Goal: Transaction & Acquisition: Purchase product/service

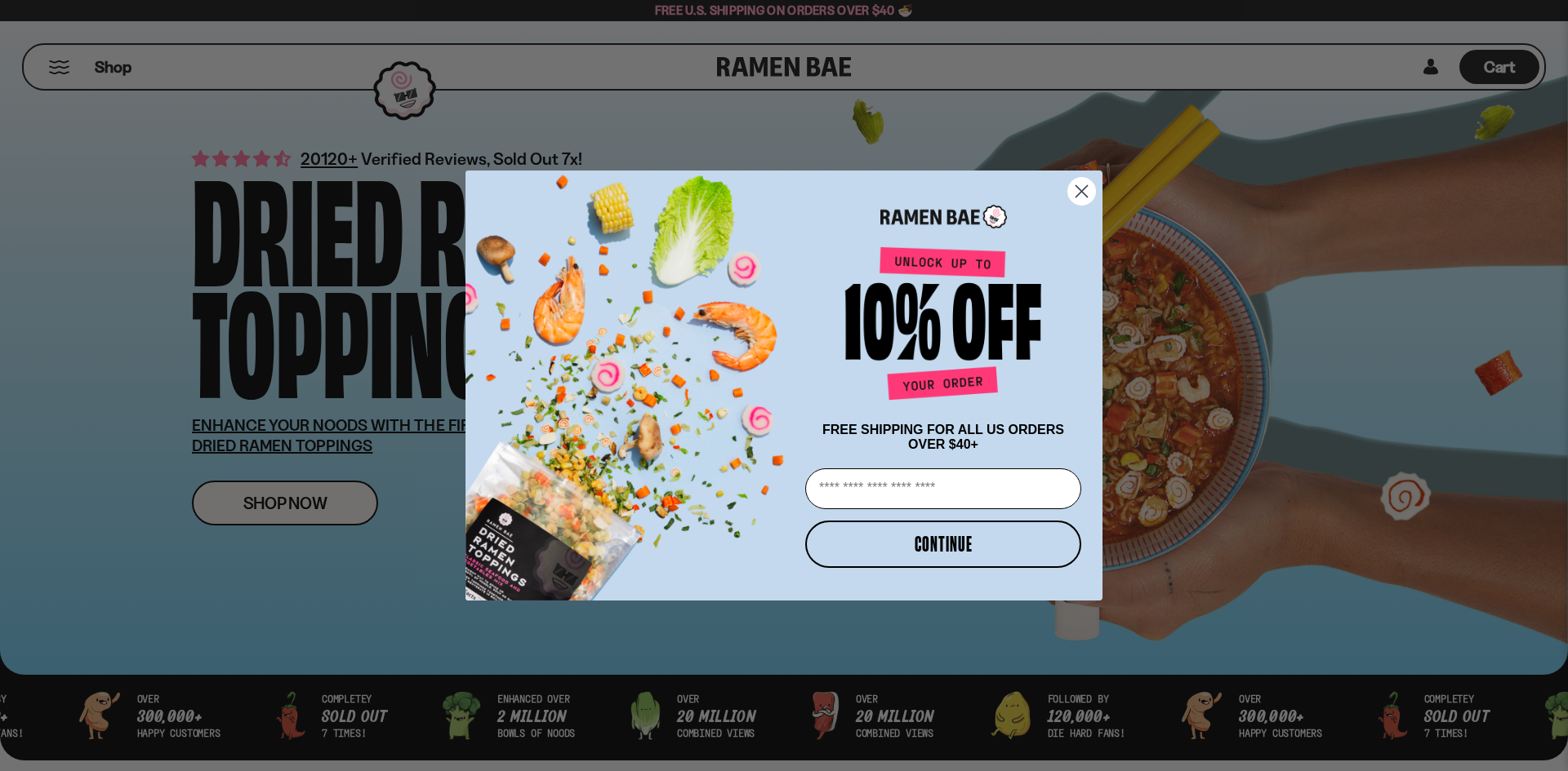
click at [894, 490] on input "Email" at bounding box center [943, 488] width 276 height 41
type input "**********"
click at [961, 553] on button "CONTINUE" at bounding box center [943, 544] width 276 height 47
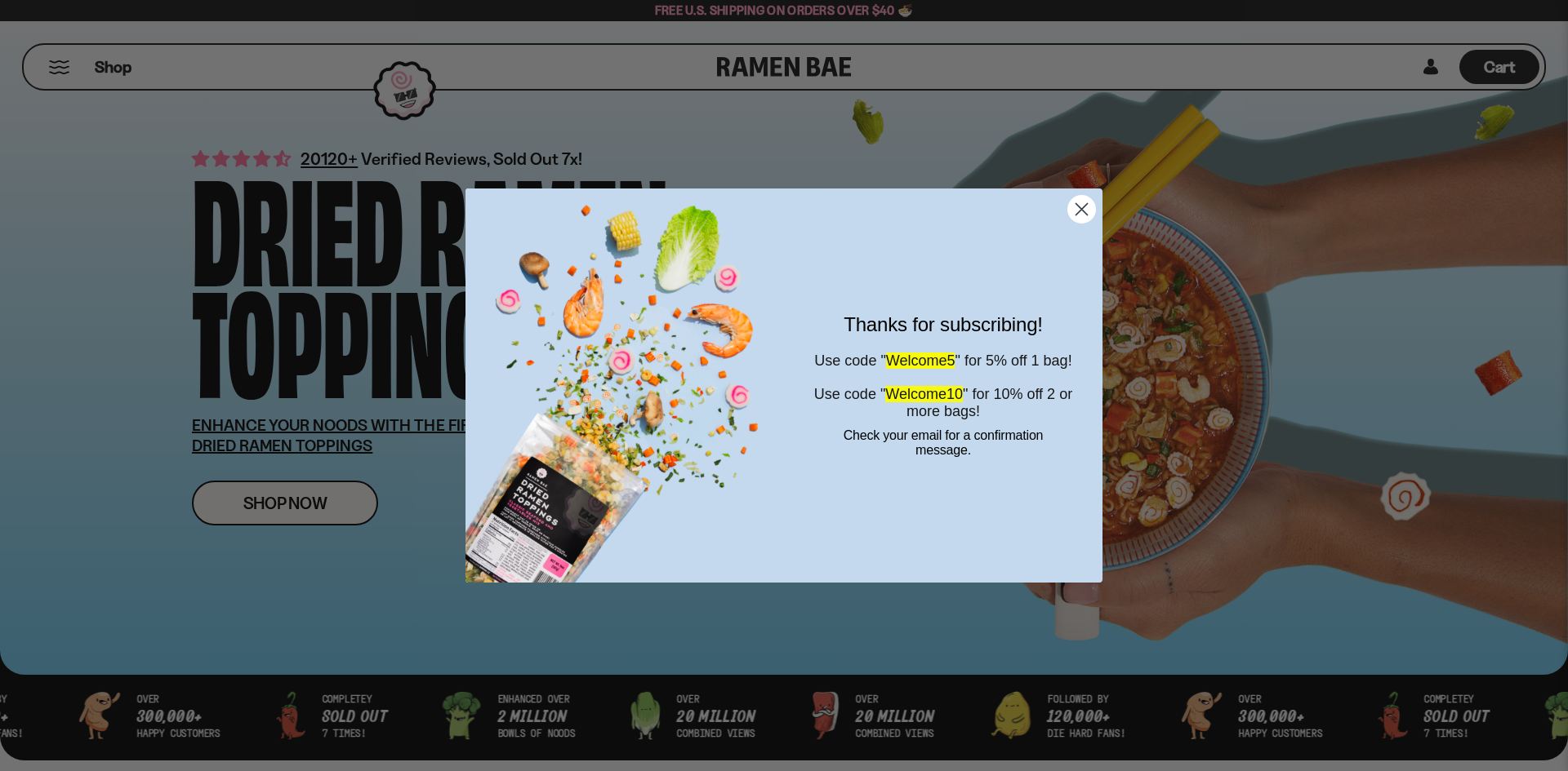
click at [1083, 215] on circle "Close dialog" at bounding box center [1080, 209] width 27 height 27
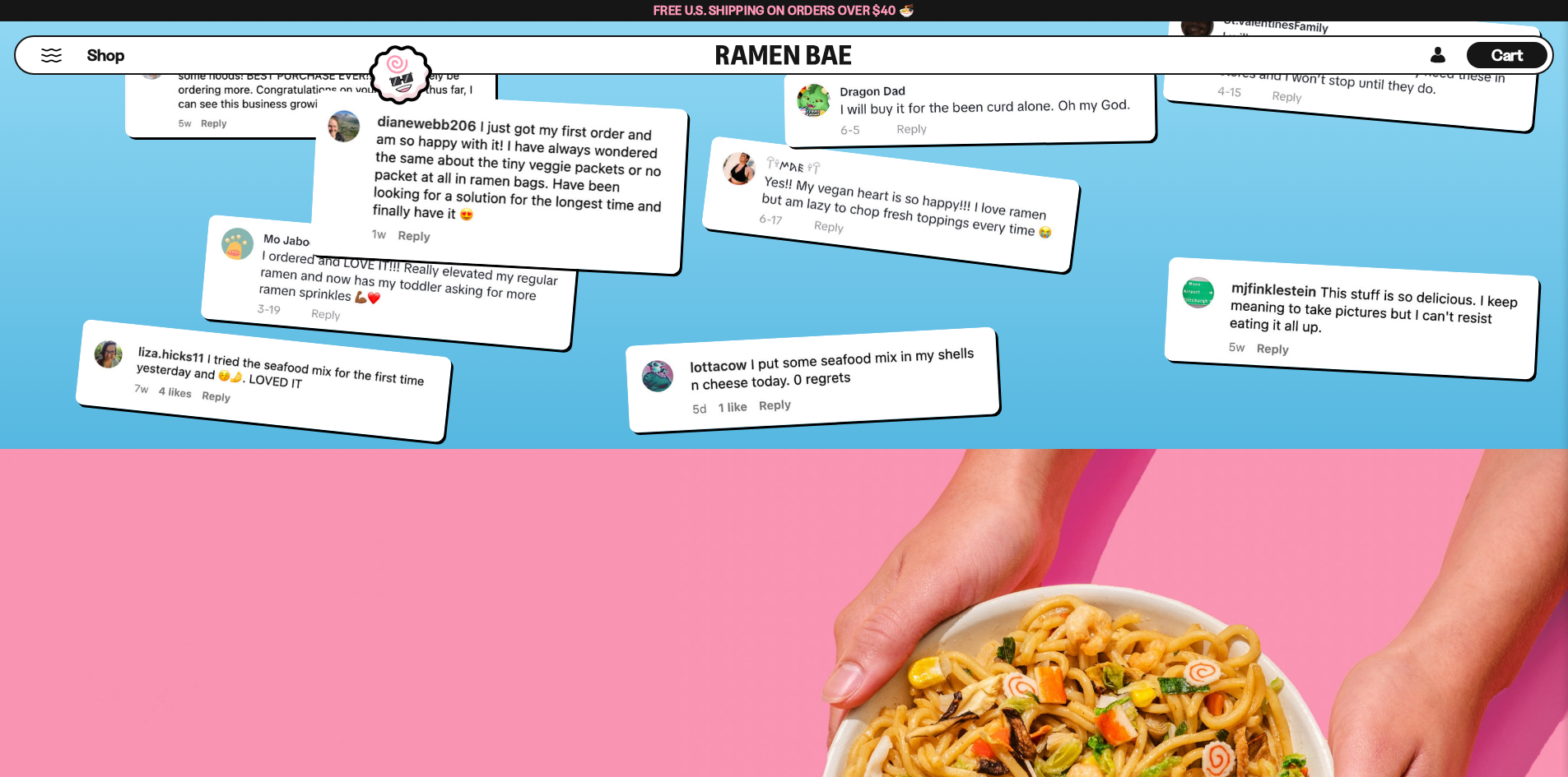
scroll to position [7158, 0]
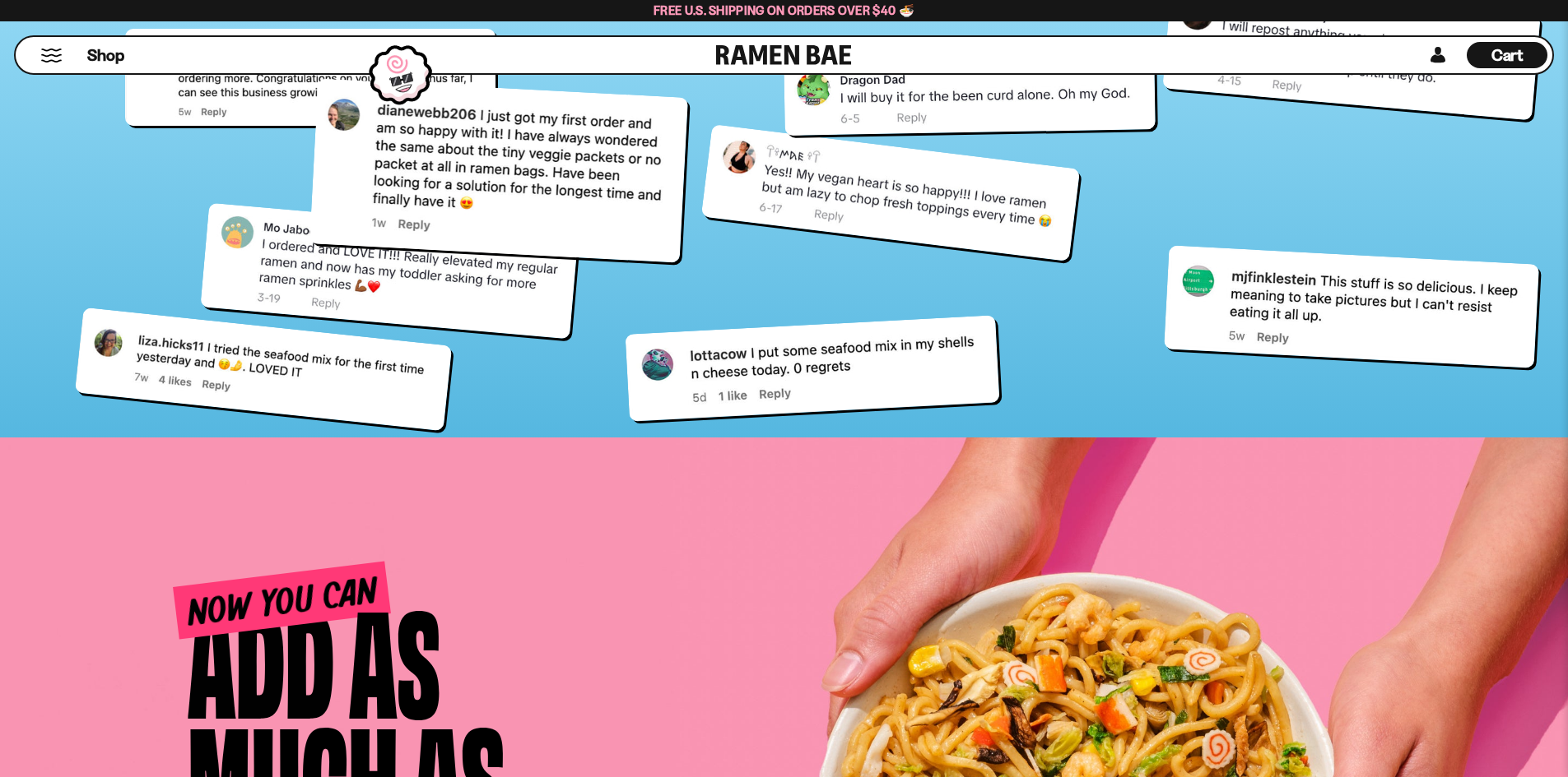
drag, startPoint x: 1567, startPoint y: 596, endPoint x: 1570, endPoint y: 623, distance: 27.2
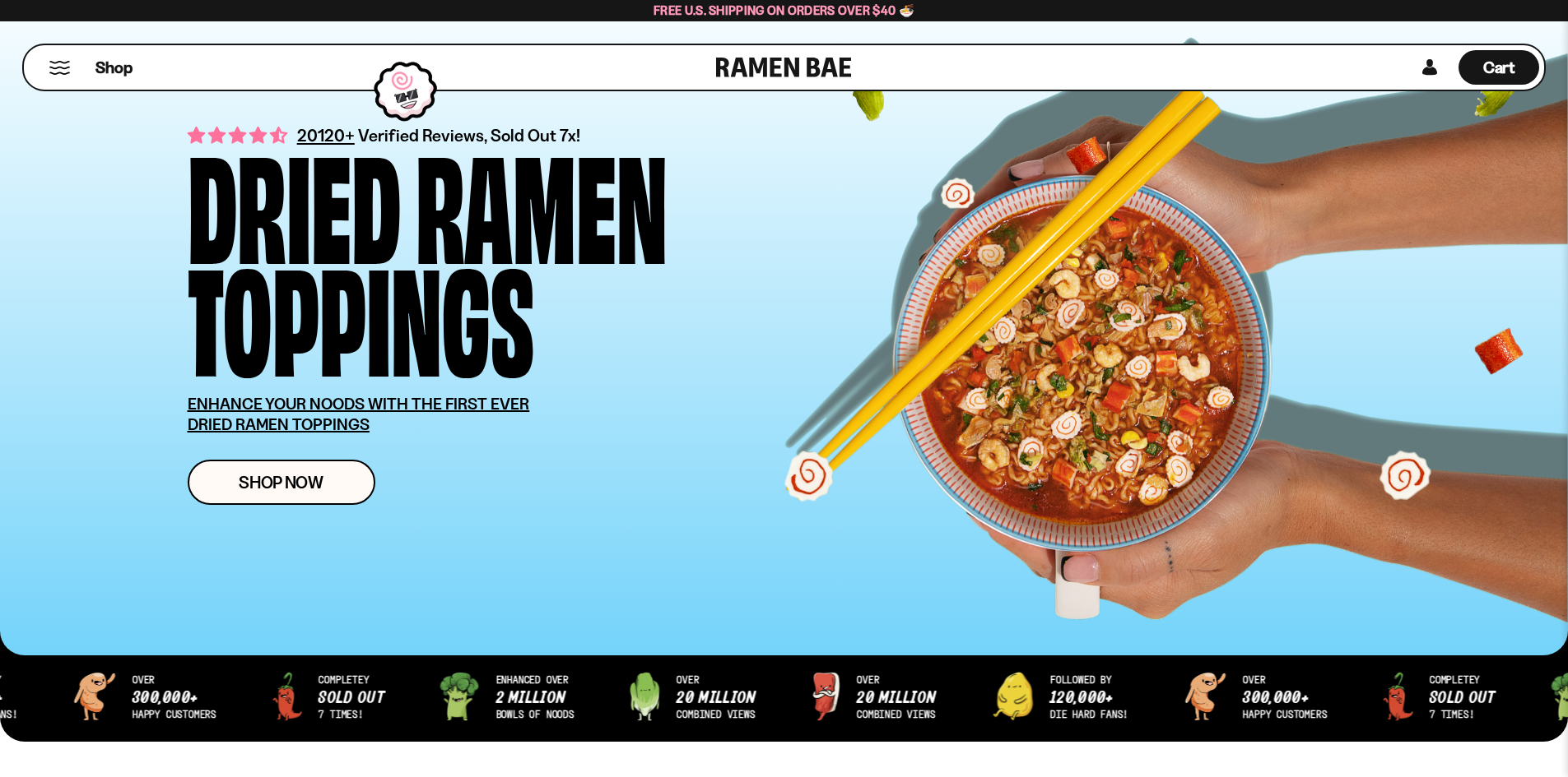
scroll to position [0, 0]
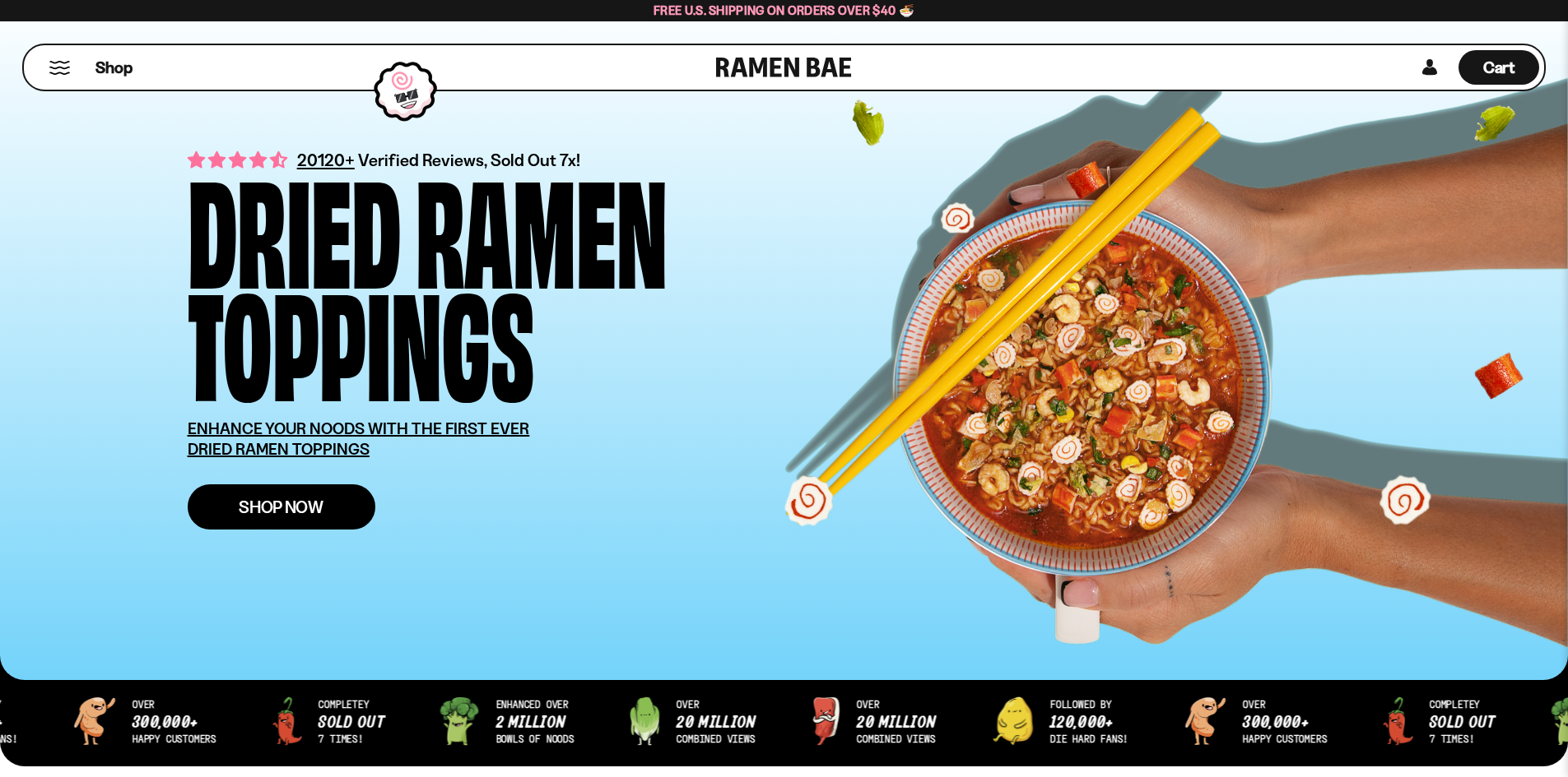
click at [296, 512] on span "Shop Now" at bounding box center [280, 507] width 85 height 18
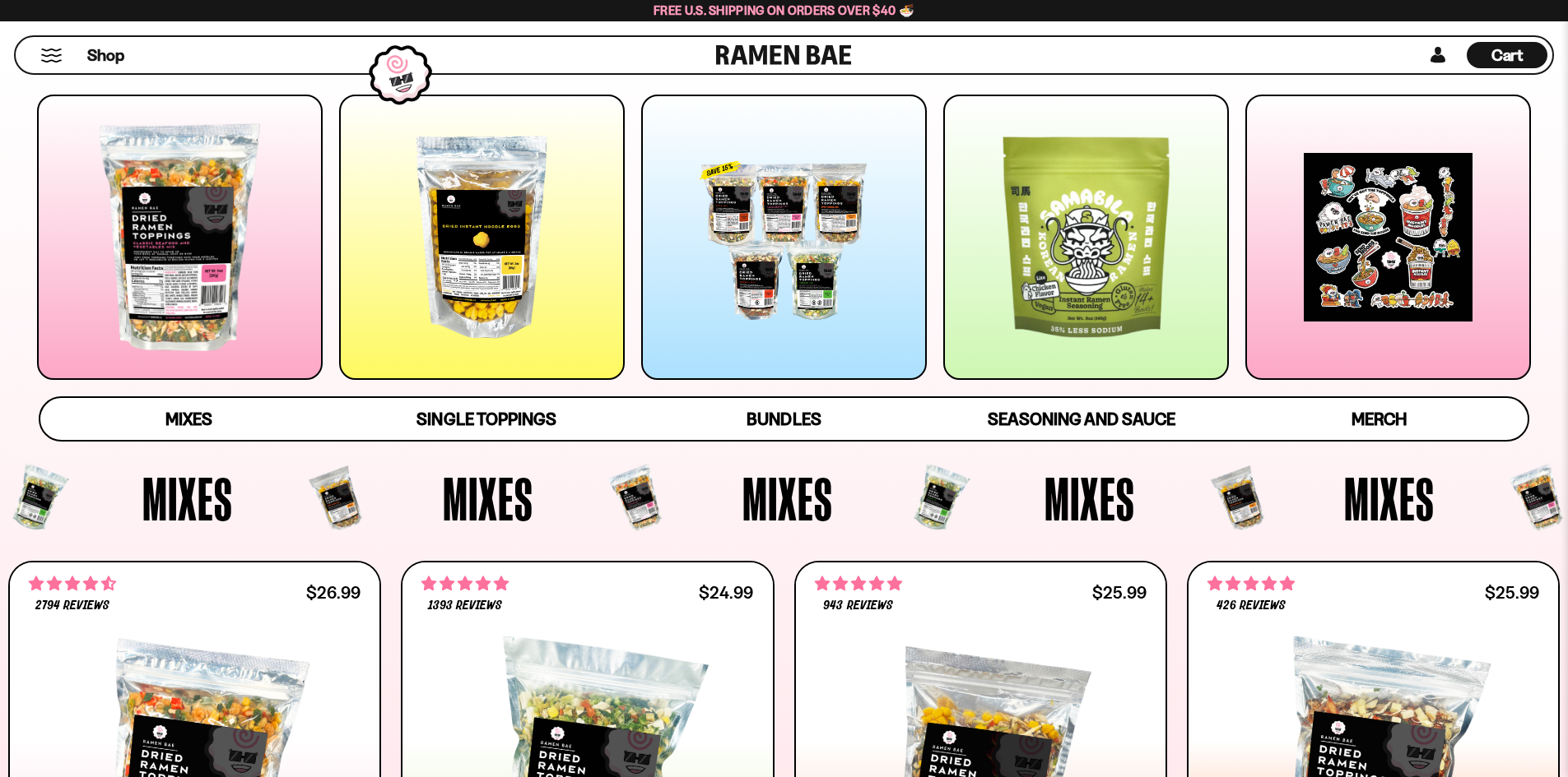
scroll to position [164, 0]
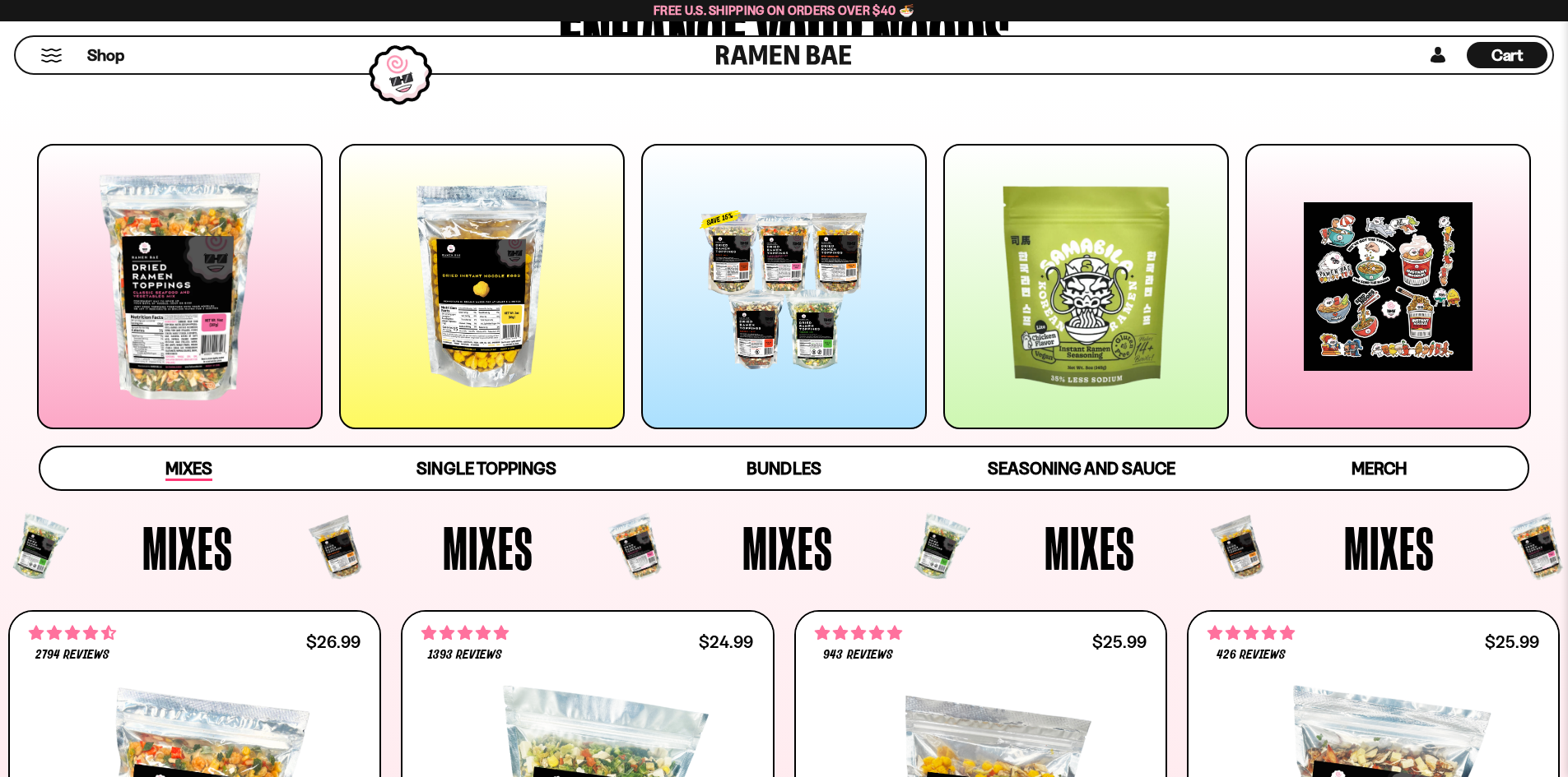
click at [182, 479] on span "Mixes" at bounding box center [189, 469] width 47 height 23
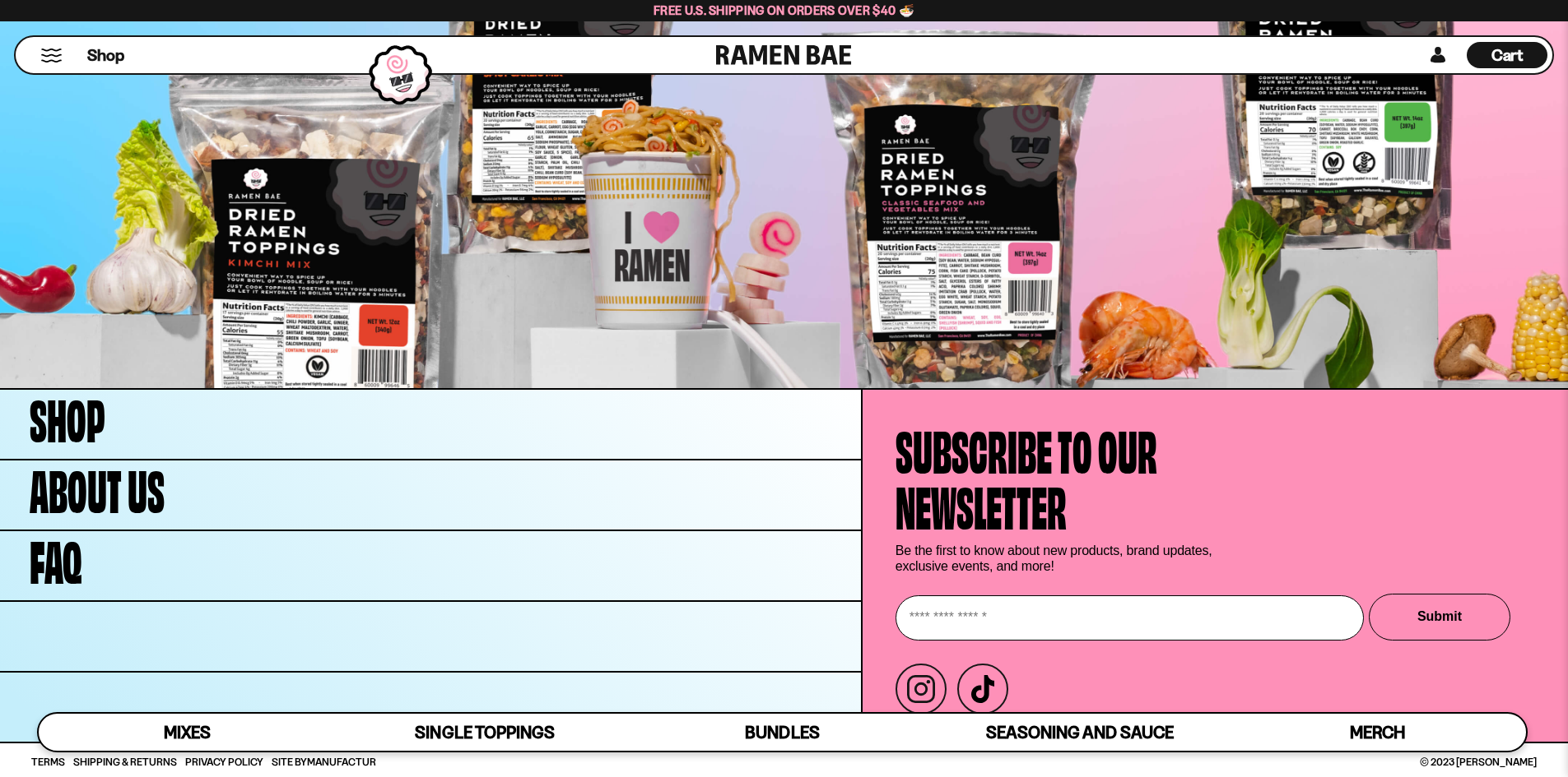
scroll to position [6549, 0]
